Goal: Transaction & Acquisition: Purchase product/service

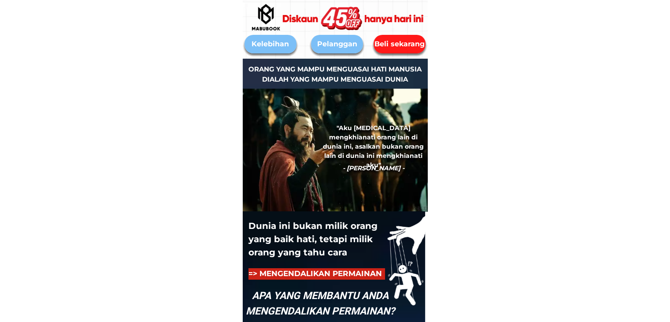
drag, startPoint x: 418, startPoint y: 47, endPoint x: 410, endPoint y: 55, distance: 10.9
click at [418, 47] on div "Beli sekarang" at bounding box center [399, 44] width 54 height 11
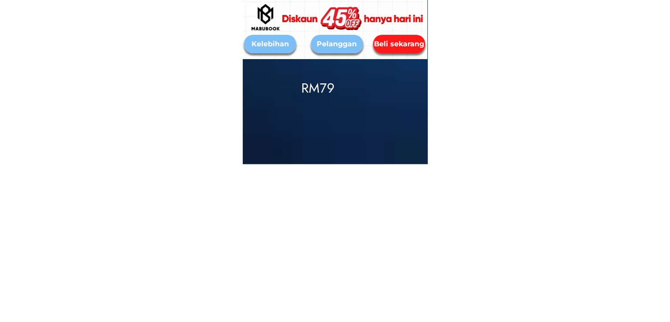
scroll to position [4149, 0]
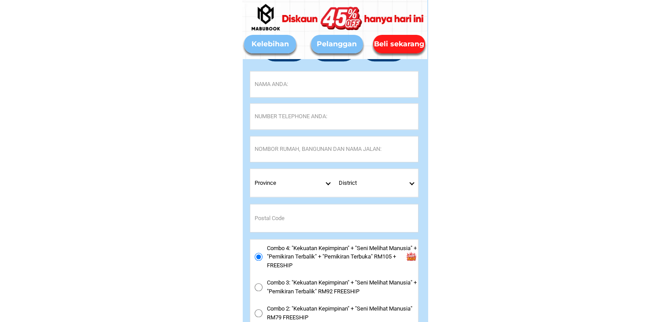
click at [277, 87] on input "Input full_name" at bounding box center [334, 84] width 168 height 26
paste input "[PERSON_NAME]"
type input "[PERSON_NAME]"
click at [294, 113] on input "Input phone_number" at bounding box center [334, 117] width 168 height 26
paste input "011-35205717"
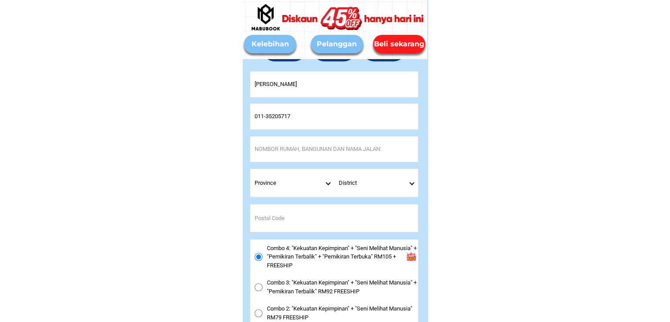
click at [264, 118] on input "011-35205717" at bounding box center [334, 117] width 168 height 26
click at [265, 117] on input "011-35205717" at bounding box center [334, 117] width 168 height 26
type input "01135205717"
click at [255, 152] on input "Input address" at bounding box center [334, 149] width 168 height 26
click at [315, 155] on input "Input address" at bounding box center [334, 149] width 168 height 26
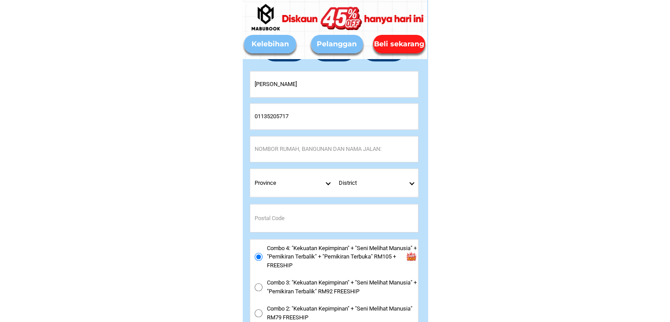
paste input "SK Lamdin, [GEOGRAPHIC_DATA], [GEOGRAPHIC_DATA]"
type input "SK Lamdin, [GEOGRAPHIC_DATA], [GEOGRAPHIC_DATA]"
click at [324, 180] on select "Province [GEOGRAPHIC_DATA] [GEOGRAPHIC_DATA] [GEOGRAPHIC_DATA] [GEOGRAPHIC_DATA…" at bounding box center [292, 183] width 84 height 28
select select "60_R4444908"
click at [250, 169] on select "Province [GEOGRAPHIC_DATA] [GEOGRAPHIC_DATA] [GEOGRAPHIC_DATA] [GEOGRAPHIC_DATA…" at bounding box center [292, 183] width 84 height 28
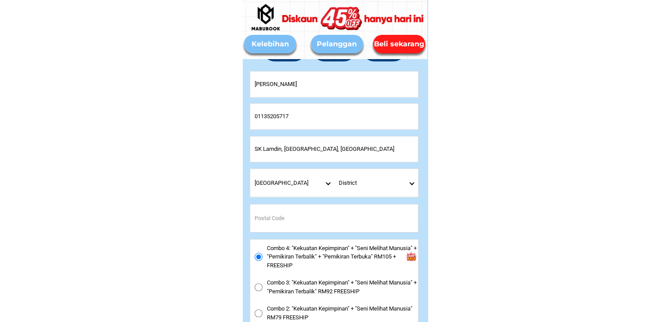
click at [412, 180] on select "District [GEOGRAPHIC_DATA] [GEOGRAPHIC_DATA] [GEOGRAPHIC_DATA] [GEOGRAPHIC_DATA…" at bounding box center [376, 183] width 84 height 28
select select "60_R6000001"
click at [334, 169] on select "District [GEOGRAPHIC_DATA] [GEOGRAPHIC_DATA] [GEOGRAPHIC_DATA] [GEOGRAPHIC_DATA…" at bounding box center [376, 183] width 84 height 28
click at [292, 216] on input "Input postal_code" at bounding box center [334, 218] width 168 height 28
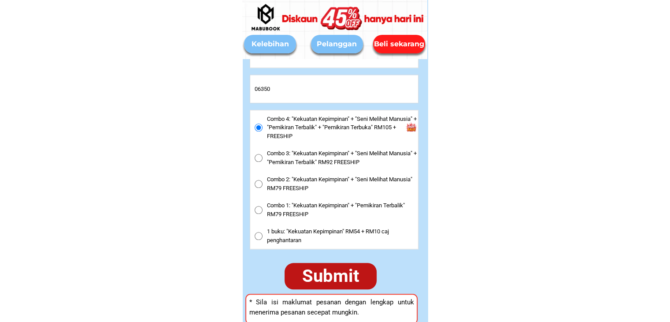
scroll to position [4281, 0]
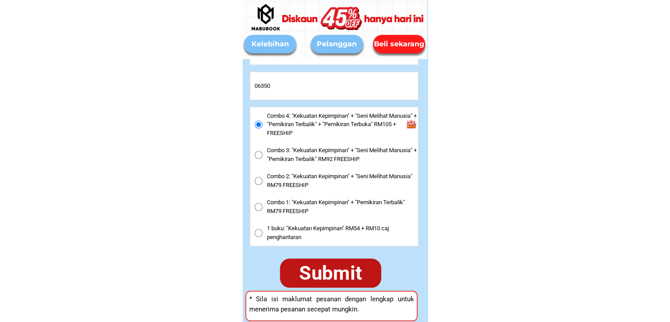
type input "06350"
click at [349, 274] on div "Submit" at bounding box center [331, 272] width 102 height 29
type input "SK Lamdin, [GEOGRAPHIC_DATA], [GEOGRAPHIC_DATA]"
radio input "true"
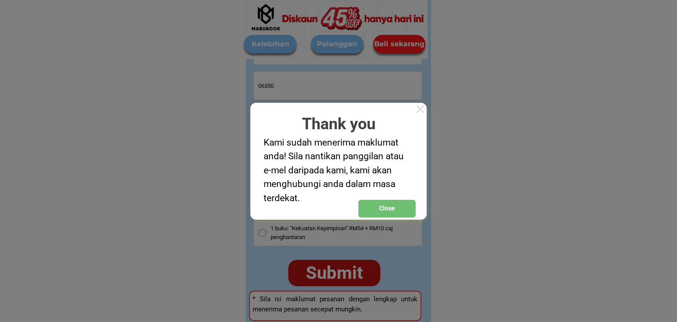
drag, startPoint x: 421, startPoint y: 114, endPoint x: 397, endPoint y: 94, distance: 30.6
click at [421, 115] on div at bounding box center [420, 109] width 13 height 13
